Goal: Information Seeking & Learning: Learn about a topic

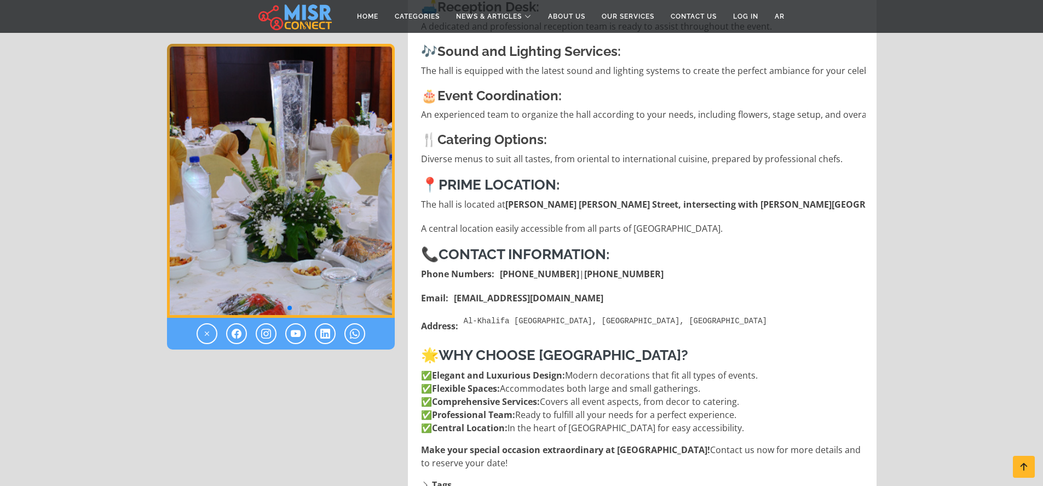
scroll to position [825, 0]
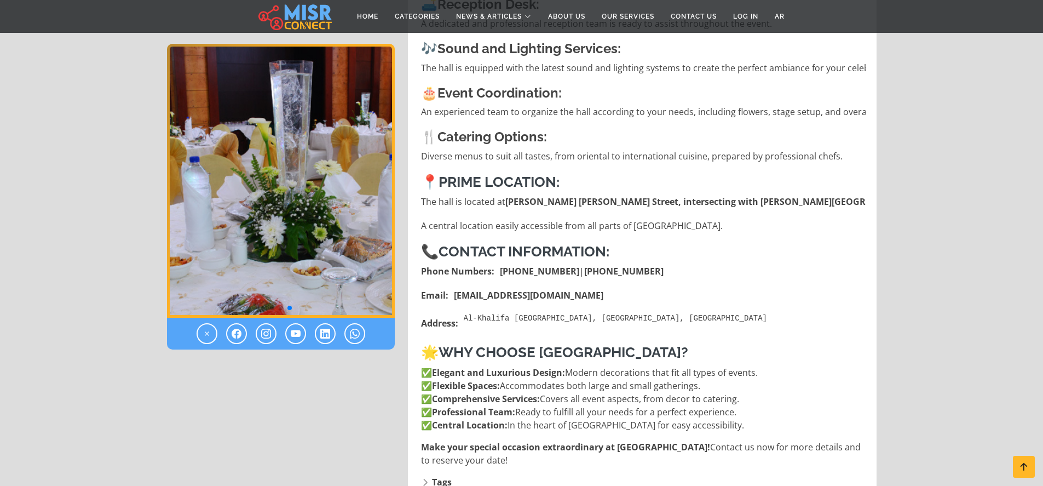
click at [466, 379] on strong "Flexible Spaces:" at bounding box center [466, 385] width 68 height 12
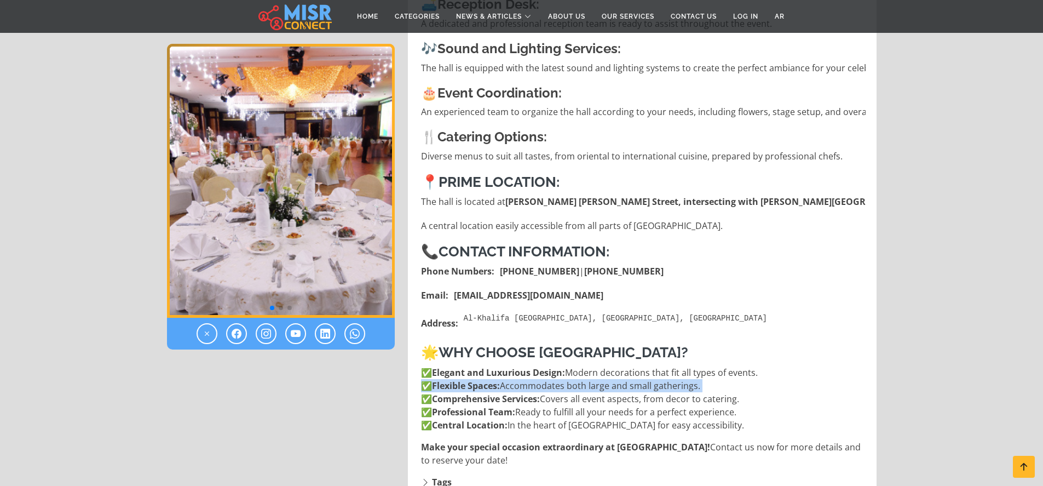
click at [476, 379] on strong "Flexible Spaces:" at bounding box center [466, 385] width 68 height 12
click at [498, 419] on strong "Central Location:" at bounding box center [470, 425] width 76 height 12
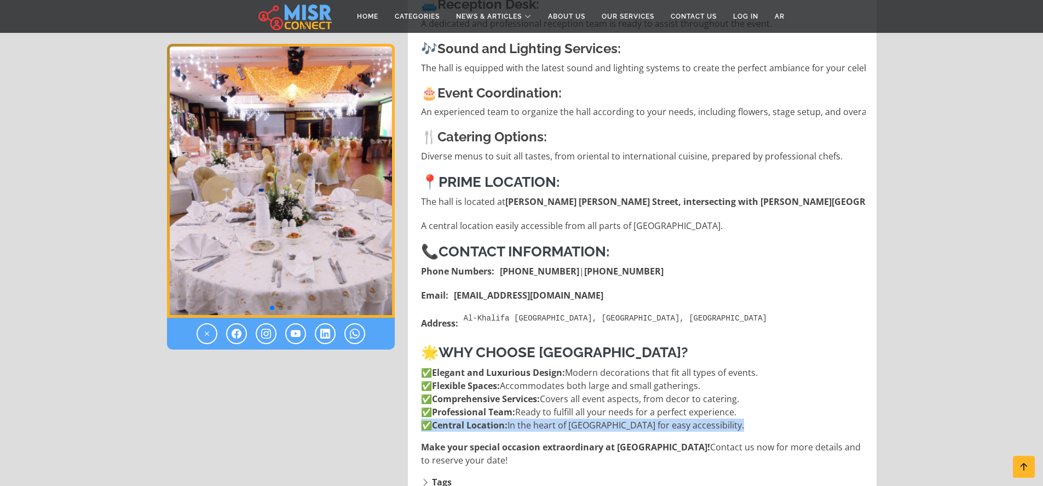
click at [498, 419] on strong "Central Location:" at bounding box center [470, 425] width 76 height 12
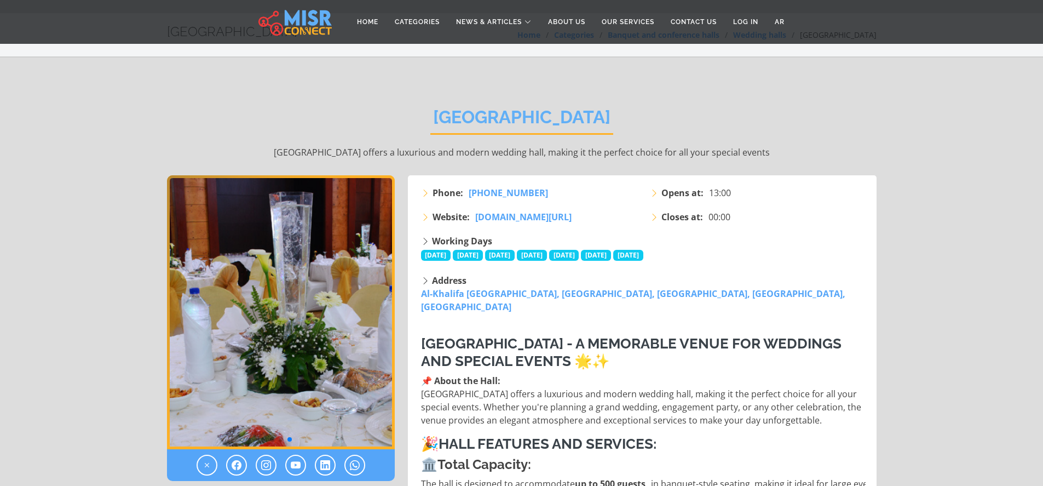
scroll to position [27, 0]
